Goal: Task Accomplishment & Management: Manage account settings

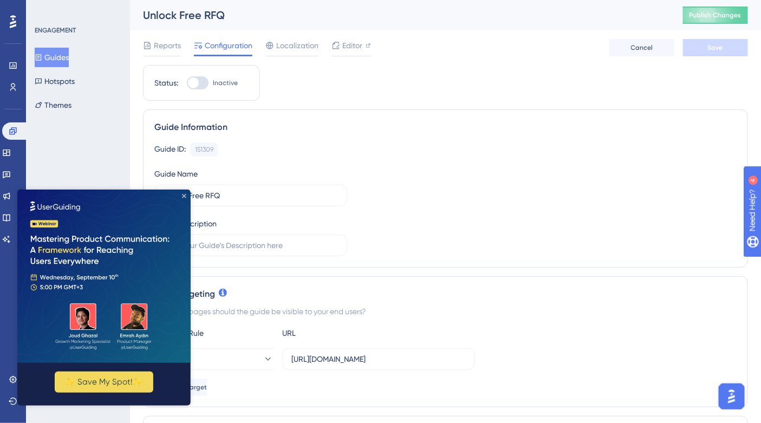
click at [185, 194] on icon "Close Preview" at bounding box center [183, 195] width 4 height 4
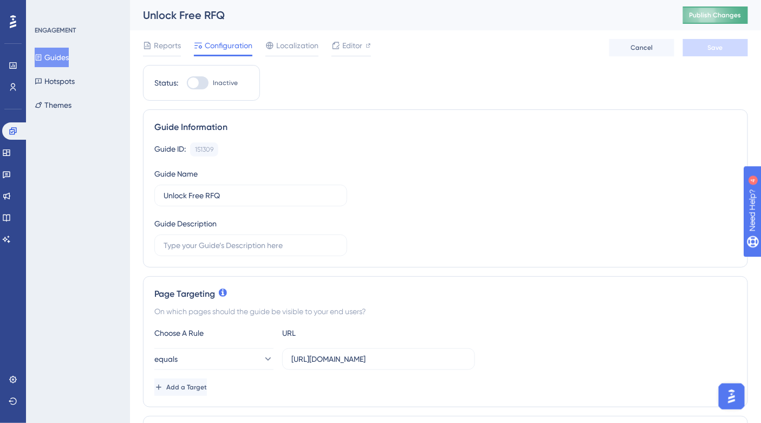
click at [692, 9] on button "Publish Changes" at bounding box center [715, 15] width 65 height 17
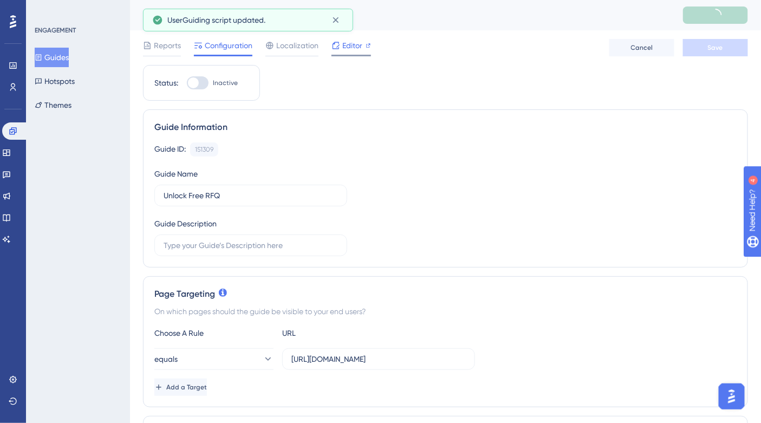
click at [348, 50] on span "Editor" at bounding box center [352, 45] width 20 height 13
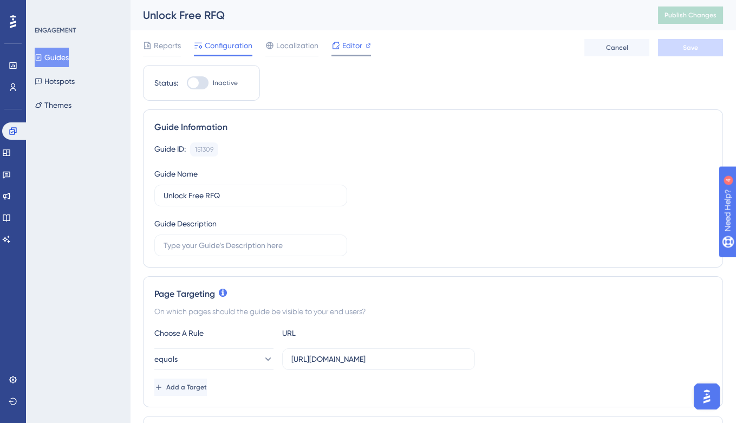
click at [363, 44] on div "Editor" at bounding box center [352, 45] width 40 height 13
click at [342, 46] on span "Editor" at bounding box center [352, 45] width 20 height 13
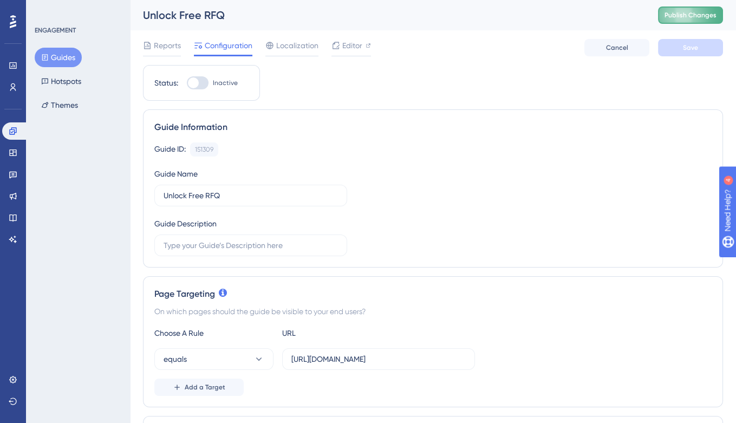
click at [672, 20] on button "Publish Changes" at bounding box center [690, 15] width 65 height 17
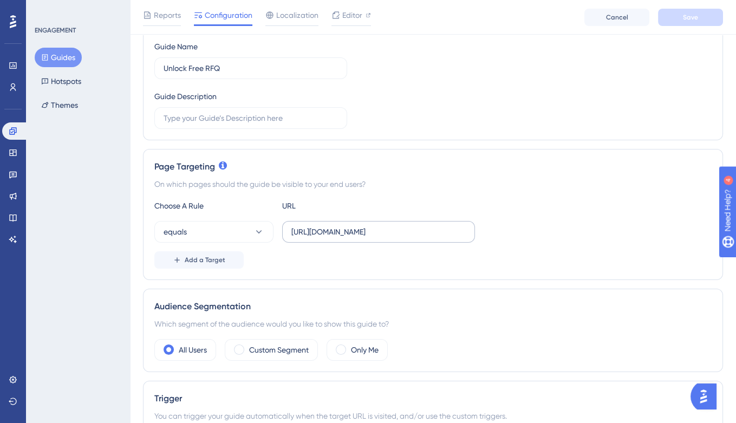
scroll to position [0, 27]
drag, startPoint x: 424, startPoint y: 231, endPoint x: 524, endPoint y: 235, distance: 99.7
click at [524, 235] on div "equals [URL][DOMAIN_NAME]" at bounding box center [432, 232] width 557 height 22
click at [210, 221] on button "equals" at bounding box center [213, 232] width 119 height 22
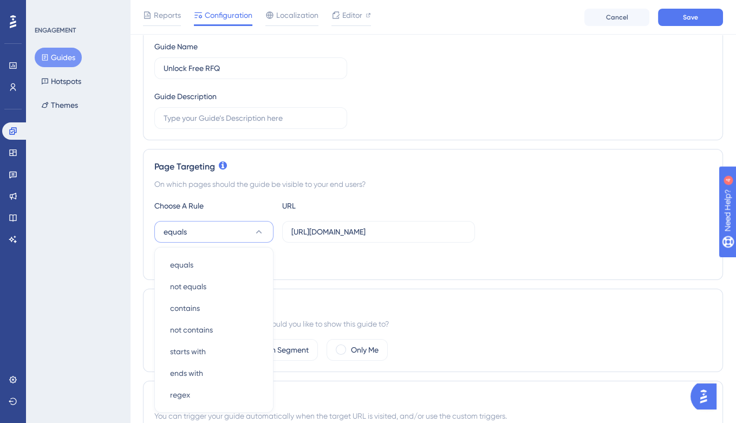
scroll to position [248, 0]
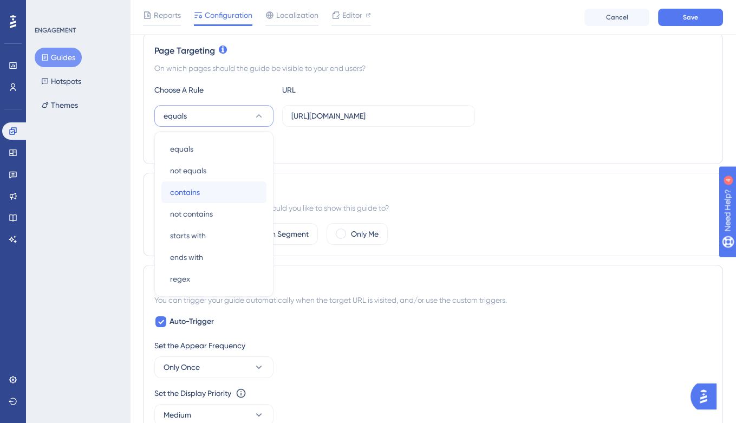
click at [199, 191] on div "contains contains" at bounding box center [214, 192] width 88 height 22
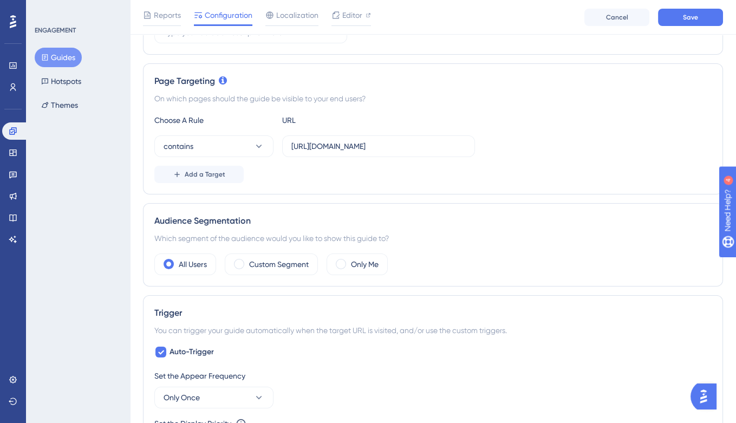
scroll to position [216, 0]
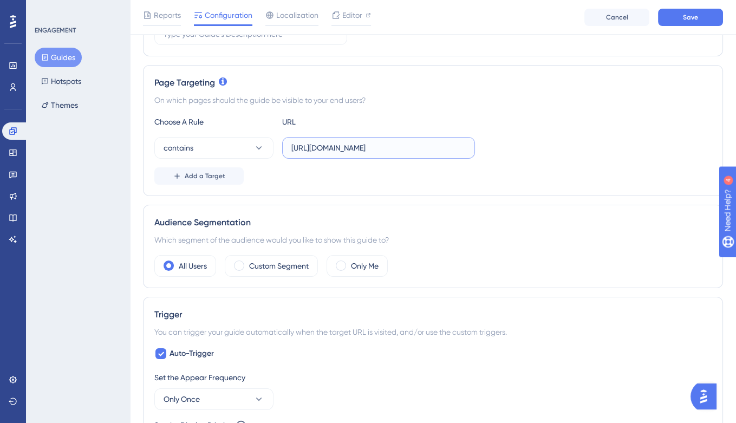
click at [450, 146] on input "[URL][DOMAIN_NAME]" at bounding box center [378, 148] width 174 height 12
type input "[URL][DOMAIN_NAME]"
click at [563, 94] on div "On which pages should the guide be visible to your end users?" at bounding box center [432, 100] width 557 height 13
click at [687, 19] on span "Save" at bounding box center [690, 17] width 15 height 9
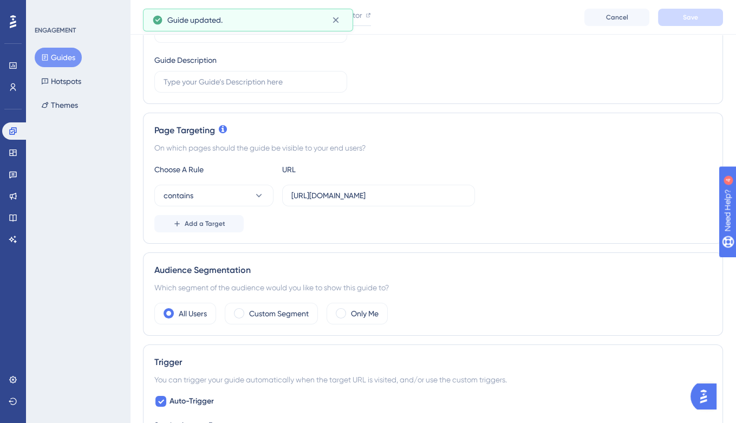
scroll to position [159, 0]
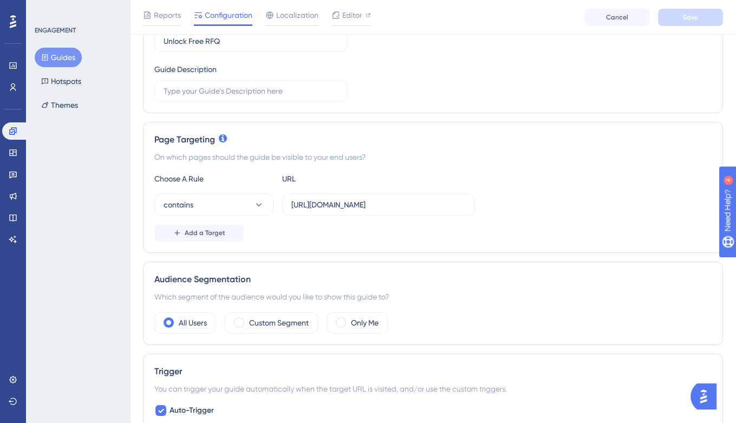
click at [501, 219] on div "Choose A Rule URL contains [URL][DOMAIN_NAME] Add a Target" at bounding box center [432, 206] width 557 height 69
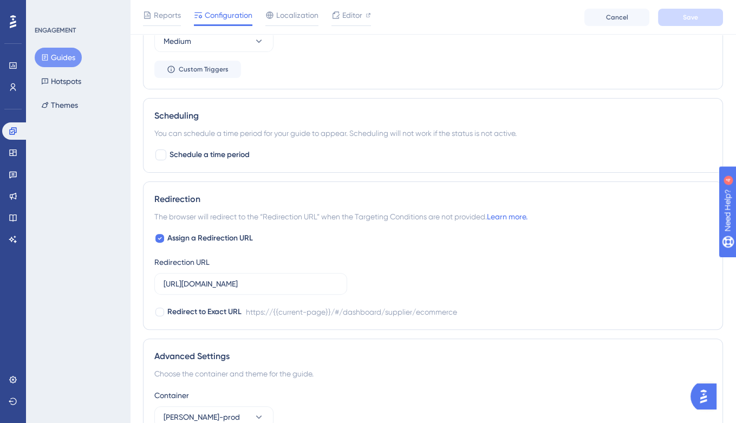
scroll to position [630, 0]
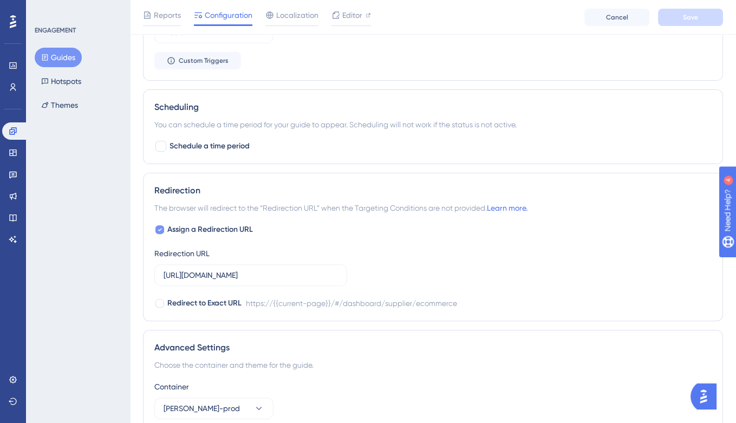
click at [158, 225] on icon at bounding box center [160, 229] width 4 height 9
checkbox input "false"
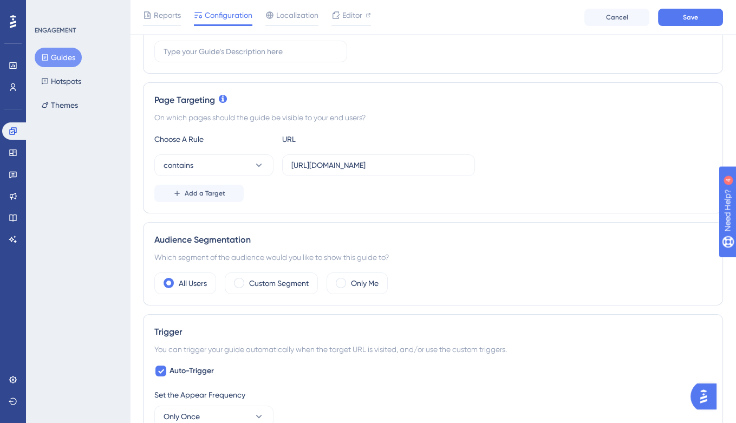
scroll to position [0, 0]
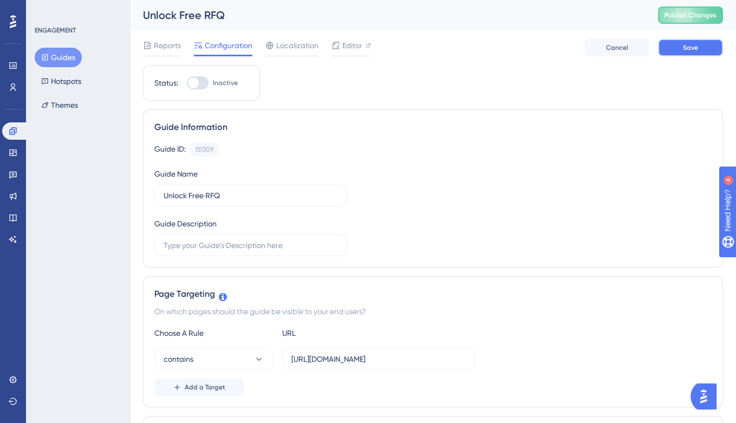
click at [677, 46] on button "Save" at bounding box center [690, 47] width 65 height 17
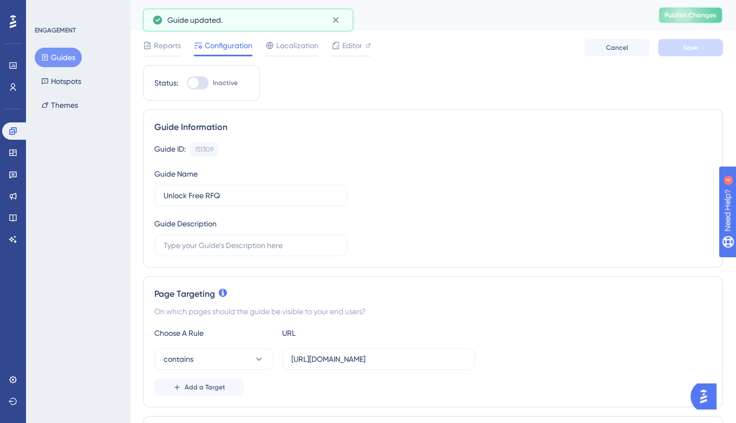
click at [674, 21] on button "Publish Changes" at bounding box center [690, 15] width 65 height 17
click at [337, 19] on icon at bounding box center [335, 20] width 11 height 11
